Goal: Consume media (video, audio): Consume media (video, audio)

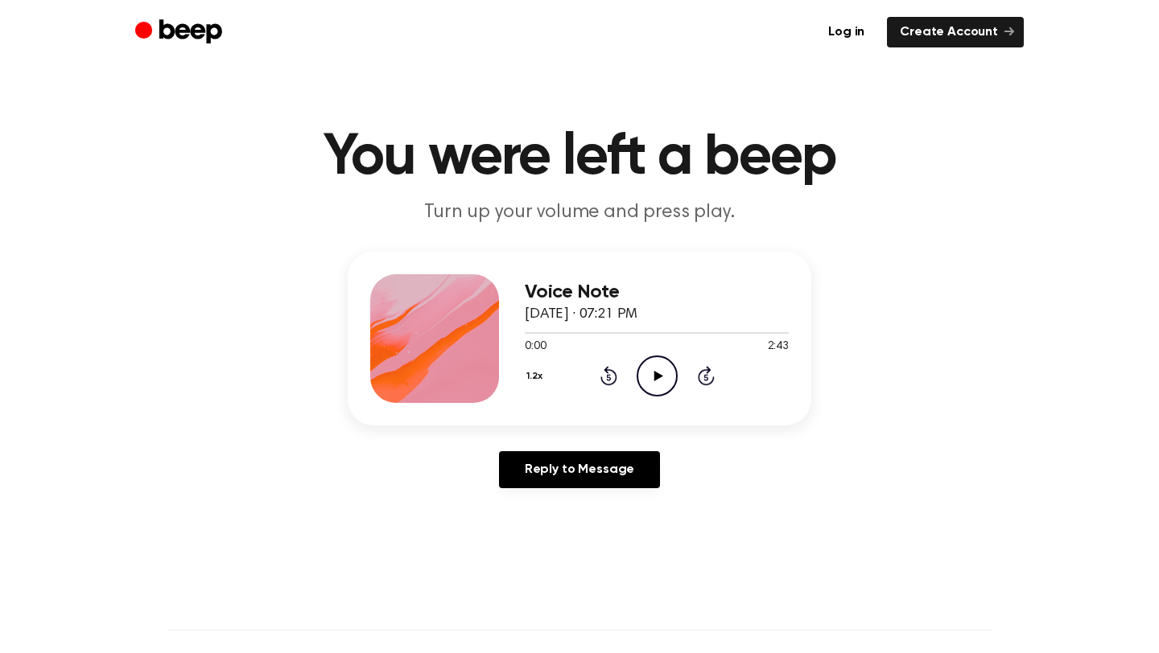
click at [655, 372] on icon at bounding box center [657, 376] width 9 height 10
drag, startPoint x: 522, startPoint y: 333, endPoint x: 513, endPoint y: 333, distance: 9.7
click at [513, 333] on div "Voice Note [DATE] · 07:21 PM 0:04 2:43 Your browser does not support the [objec…" at bounding box center [579, 339] width 463 height 174
click at [615, 376] on icon at bounding box center [608, 375] width 17 height 19
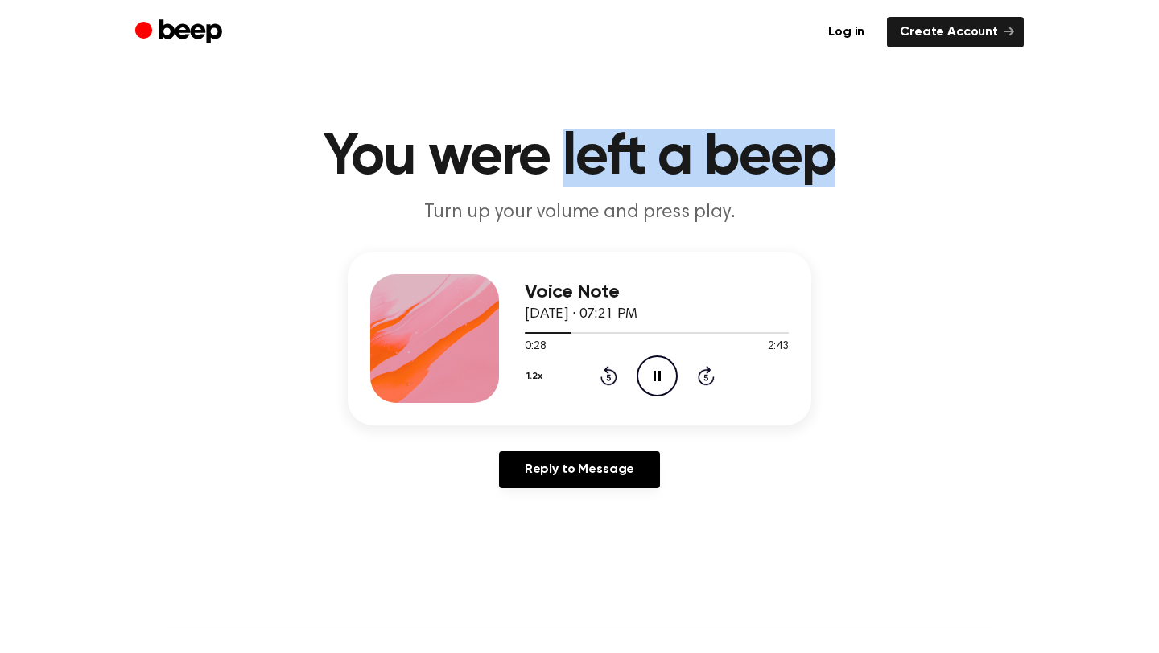
drag, startPoint x: 562, startPoint y: 150, endPoint x: 829, endPoint y: 163, distance: 267.4
click at [829, 163] on h1 "You were left a beep" at bounding box center [579, 158] width 824 height 58
click at [809, 164] on h1 "You were left a beep" at bounding box center [579, 158] width 824 height 58
drag, startPoint x: 834, startPoint y: 162, endPoint x: 719, endPoint y: 150, distance: 114.8
click at [719, 150] on h1 "You were left a beep" at bounding box center [579, 158] width 824 height 58
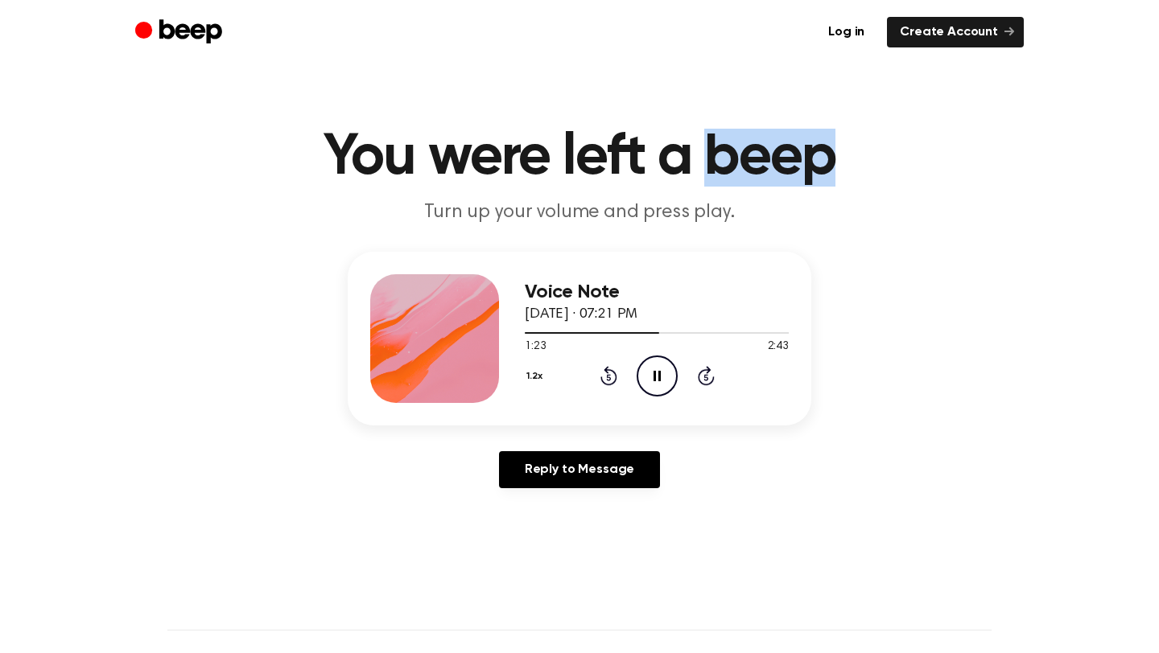
click at [747, 145] on h1 "You were left a beep" at bounding box center [579, 158] width 824 height 58
drag, startPoint x: 743, startPoint y: 146, endPoint x: 793, endPoint y: 146, distance: 49.9
click at [793, 146] on h1 "You were left a beep" at bounding box center [579, 158] width 824 height 58
click at [781, 138] on h1 "You were left a beep" at bounding box center [579, 158] width 824 height 58
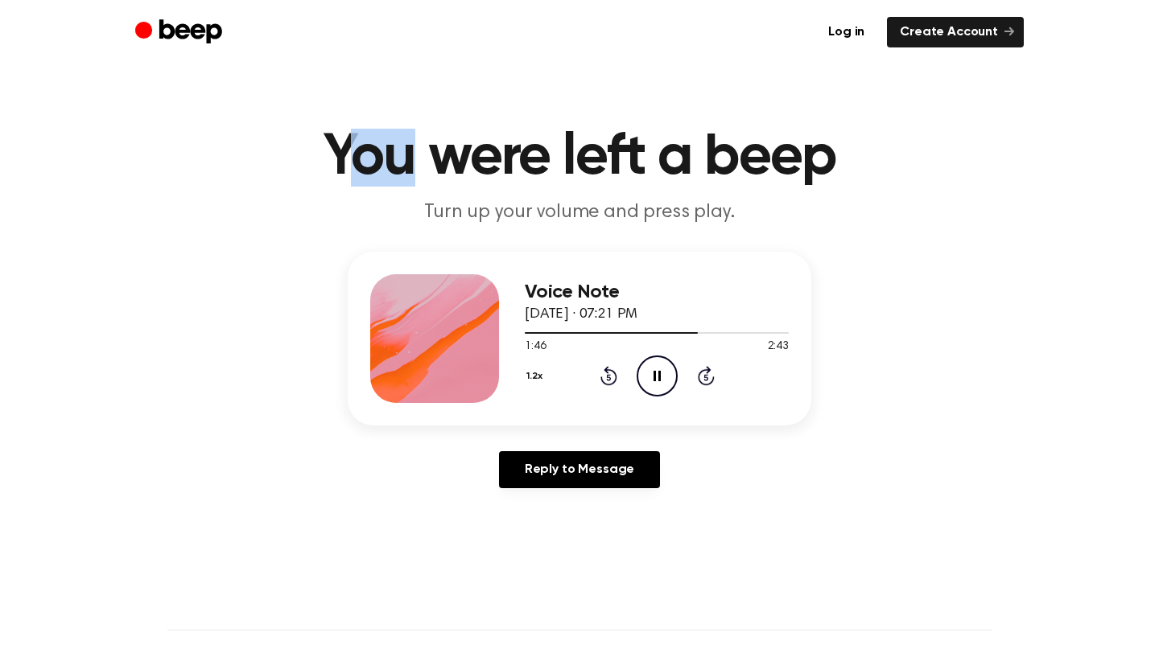
drag, startPoint x: 350, startPoint y: 164, endPoint x: 410, endPoint y: 158, distance: 60.7
click at [411, 158] on h1 "You were left a beep" at bounding box center [579, 158] width 824 height 58
click at [360, 152] on h1 "You were left a beep" at bounding box center [579, 158] width 824 height 58
